Goal: Find specific page/section: Find specific page/section

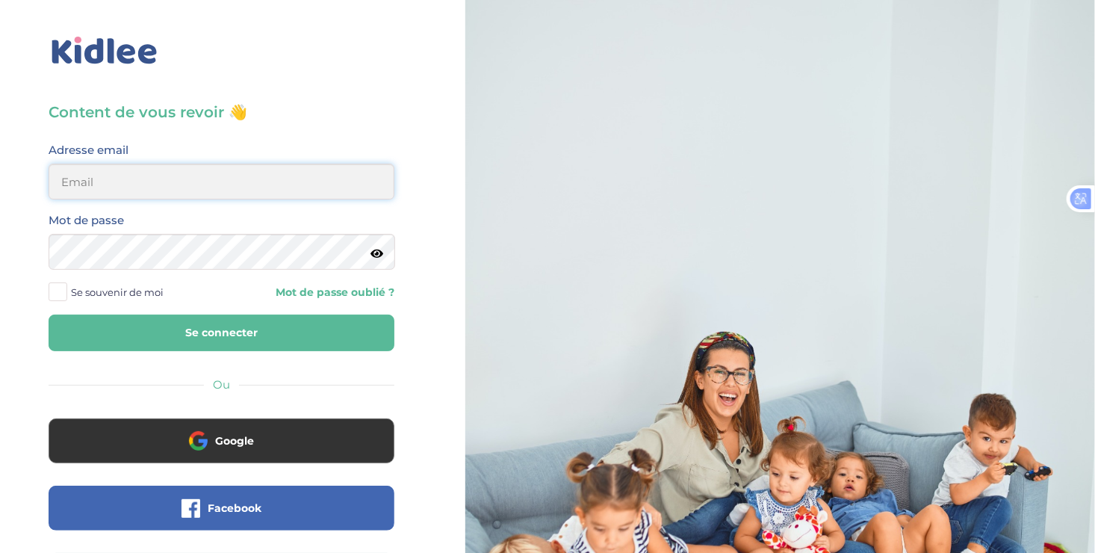
type input "ousmanealhassanetoure@gmail.com"
click at [60, 282] on span at bounding box center [58, 291] width 19 height 19
click at [0, 0] on input "Se souvenir de moi" at bounding box center [0, 0] width 0 height 0
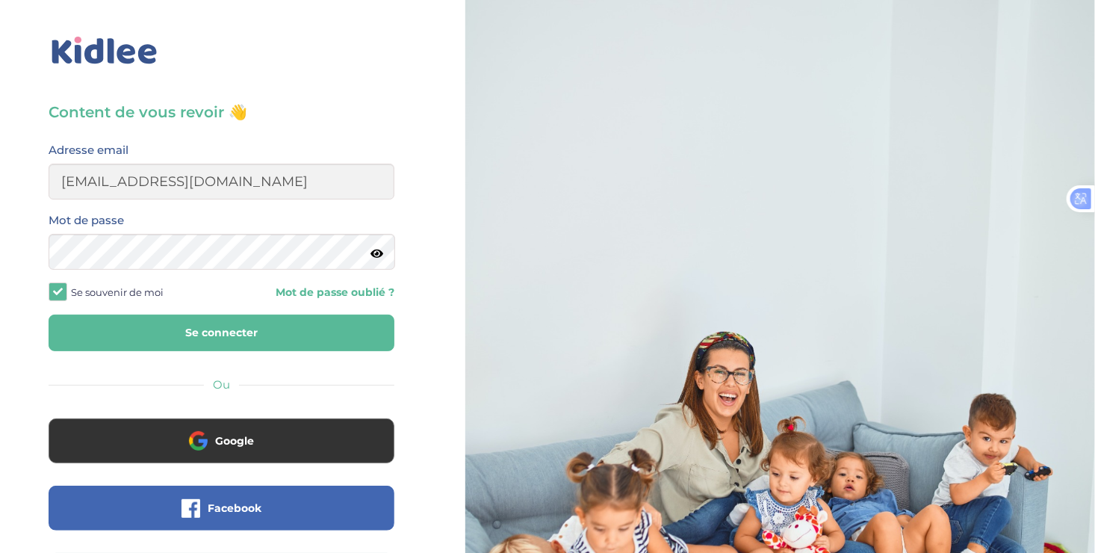
click at [196, 323] on button "Se connecter" at bounding box center [222, 332] width 346 height 37
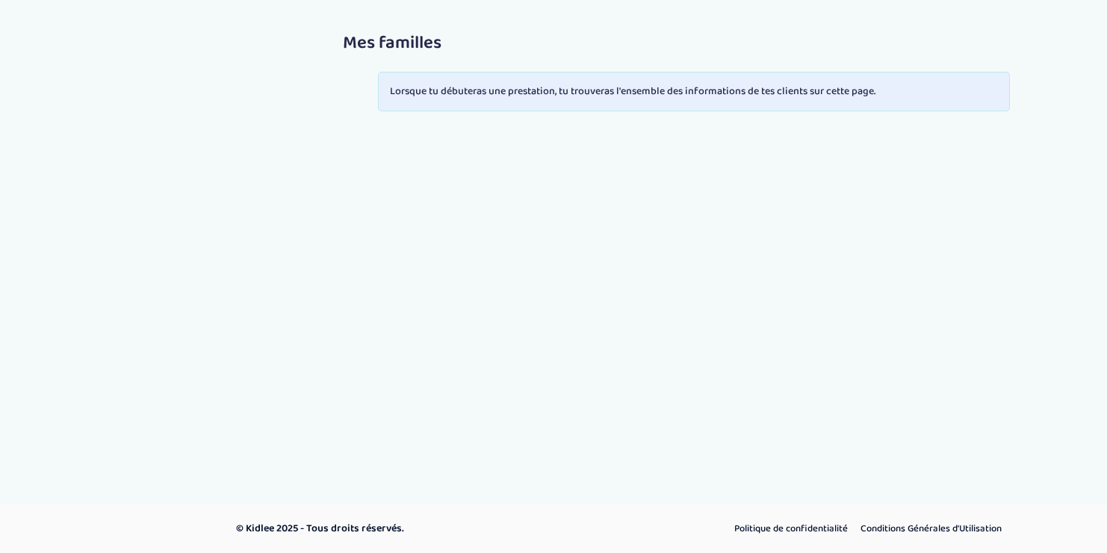
click at [196, 323] on div "Mes familles Lorsque tu débuteras une prestation, tu trouveras l'ensemble des i…" at bounding box center [553, 261] width 1107 height 523
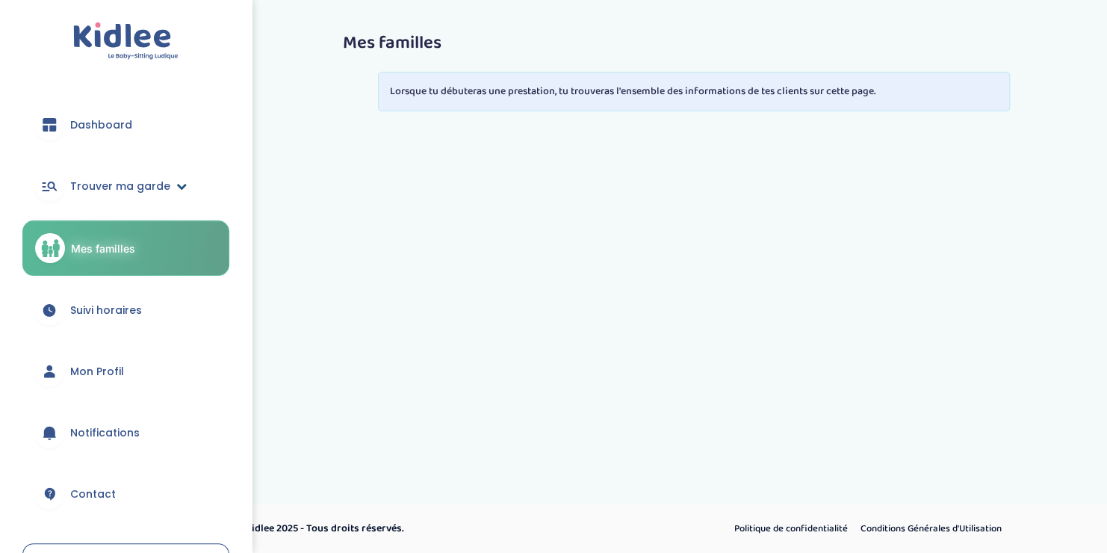
click at [149, 186] on span "Trouver ma garde" at bounding box center [120, 186] width 100 height 16
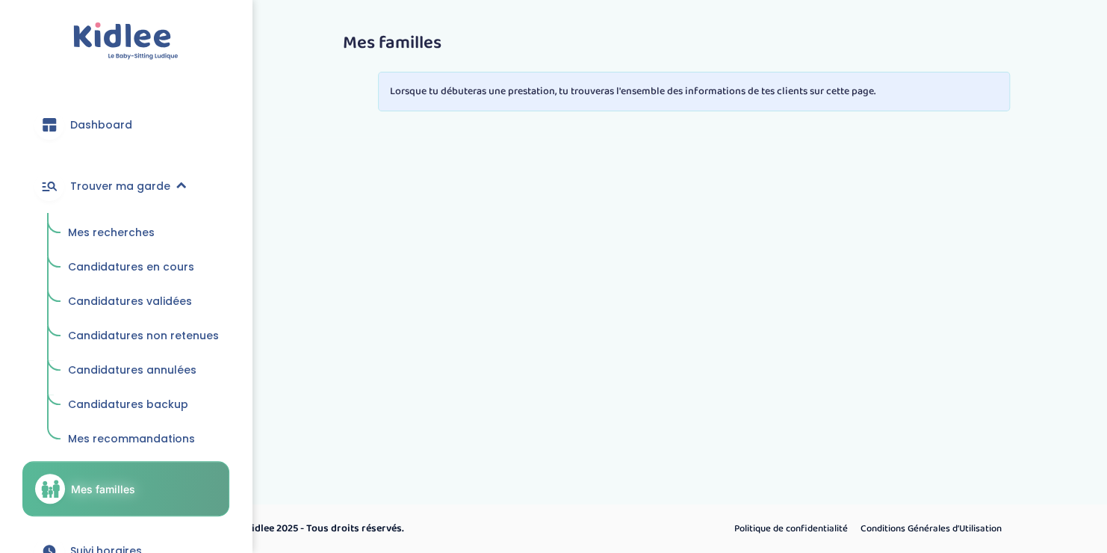
click at [122, 232] on span "Mes recherches" at bounding box center [111, 232] width 87 height 15
